Goal: Information Seeking & Learning: Find specific fact

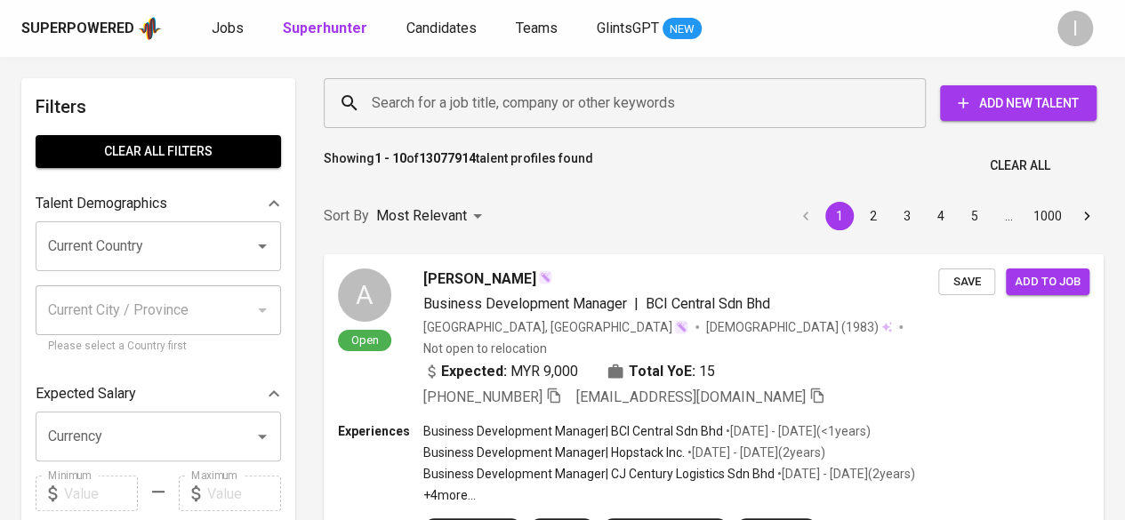
click at [489, 119] on input "Search for a job title, company or other keywords" at bounding box center [629, 103] width 524 height 34
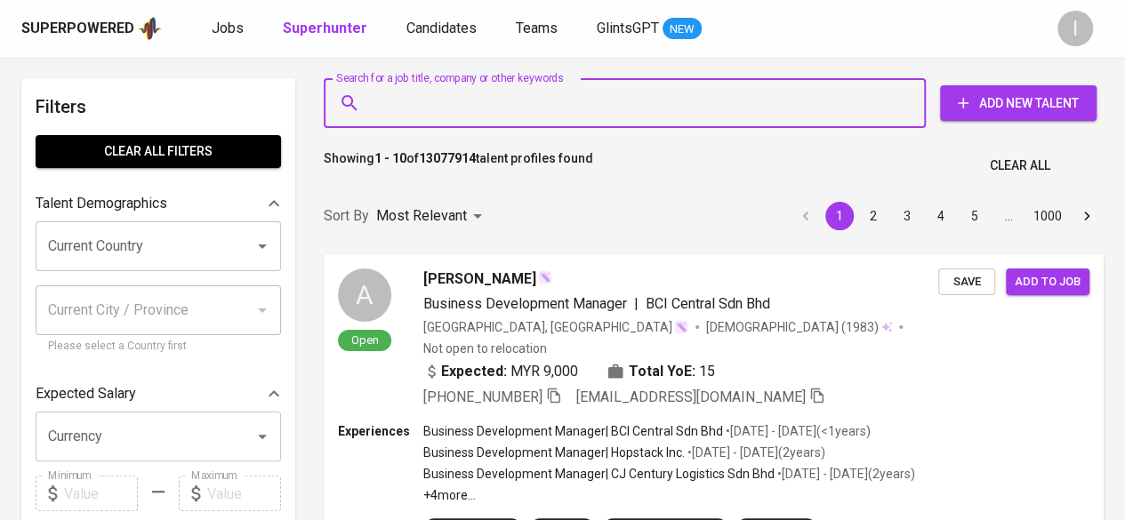
paste input "[EMAIL_ADDRESS][DOMAIN_NAME]"
type input "[EMAIL_ADDRESS][DOMAIN_NAME]"
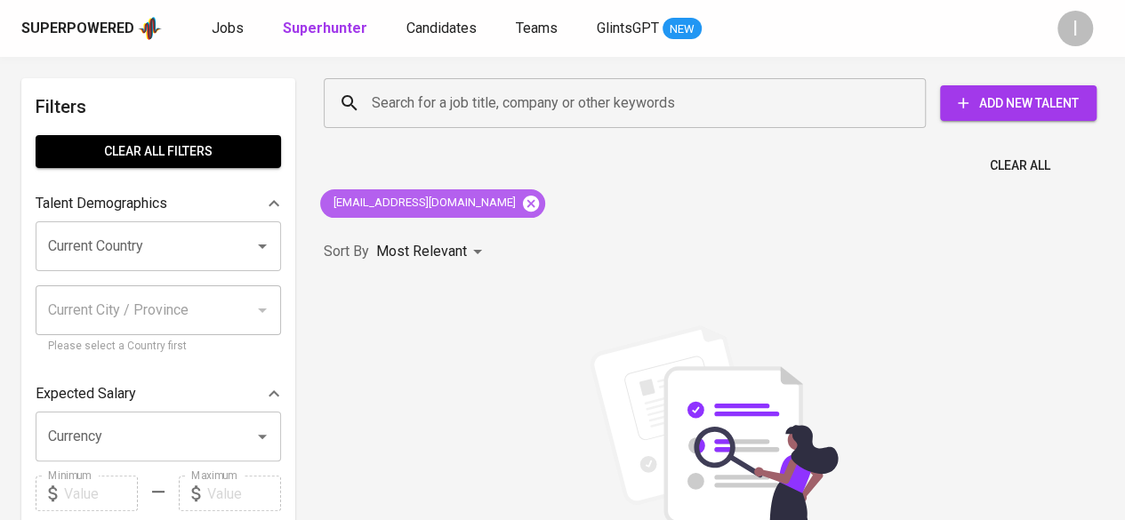
click at [523, 199] on icon at bounding box center [531, 203] width 16 height 16
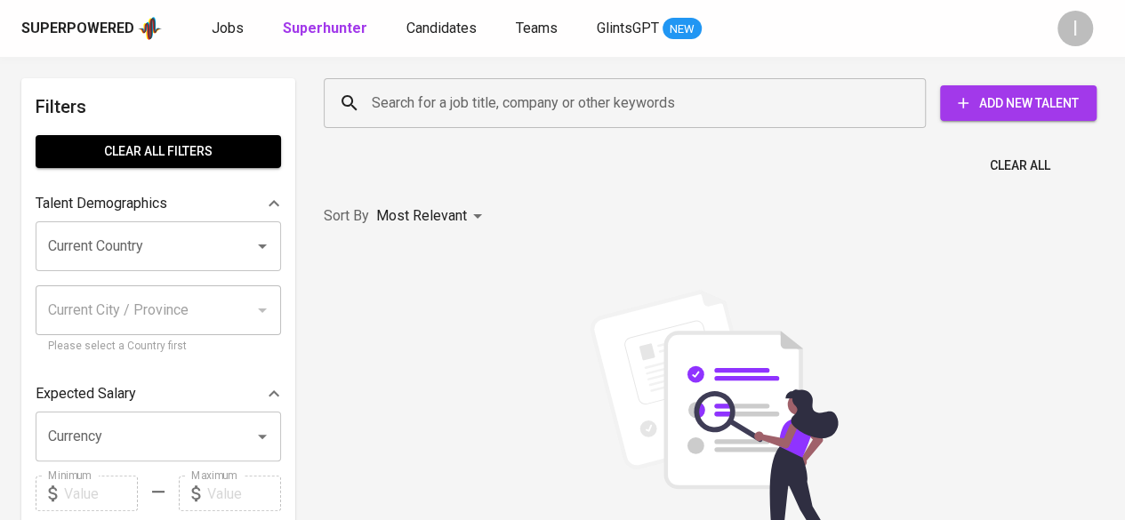
click at [560, 98] on input "Search for a job title, company or other keywords" at bounding box center [629, 103] width 524 height 34
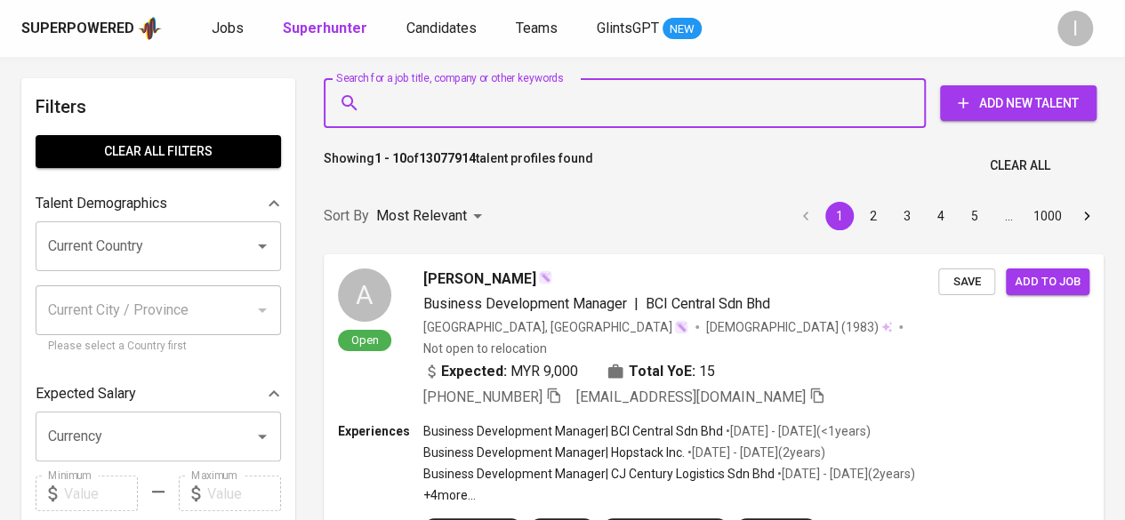
click at [560, 98] on input "Search for a job title, company or other keywords" at bounding box center [629, 103] width 524 height 34
paste input "[EMAIL_ADDRESS][DOMAIN_NAME]"
type input "[EMAIL_ADDRESS][DOMAIN_NAME]"
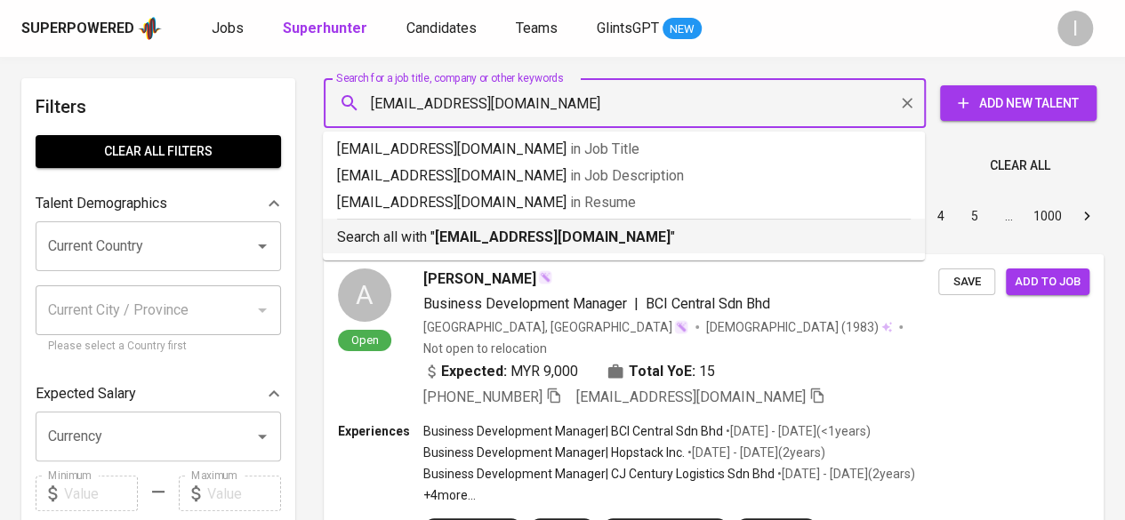
click at [515, 232] on b "[EMAIL_ADDRESS][DOMAIN_NAME]" at bounding box center [553, 237] width 236 height 17
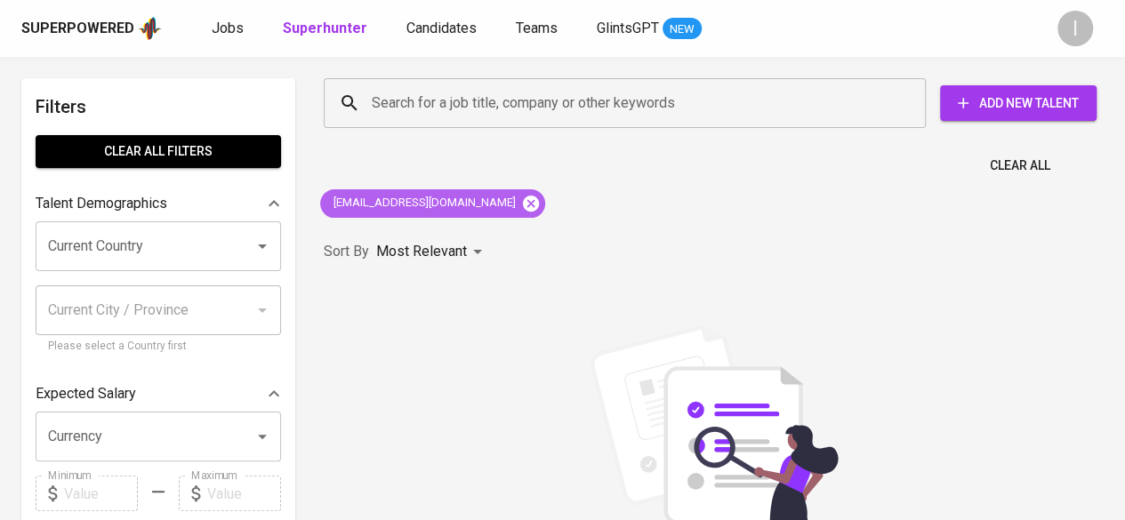
click at [523, 205] on icon at bounding box center [531, 203] width 16 height 16
